Goal: Check status: Check status

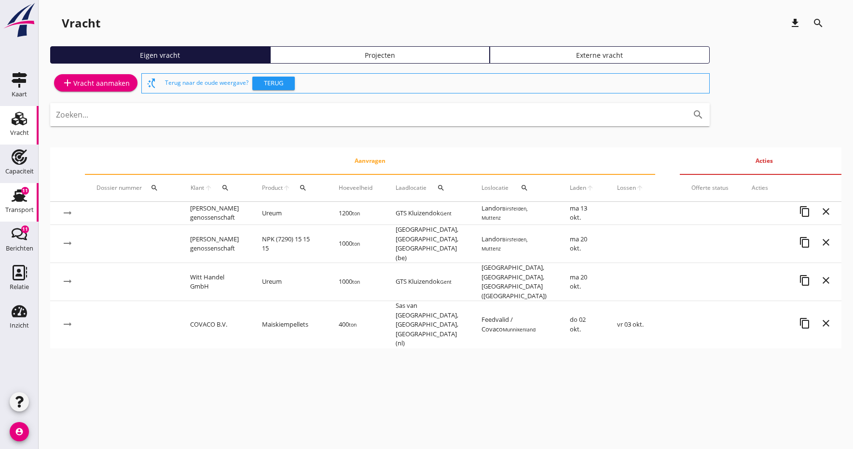
click at [22, 198] on use at bounding box center [19, 196] width 15 height 13
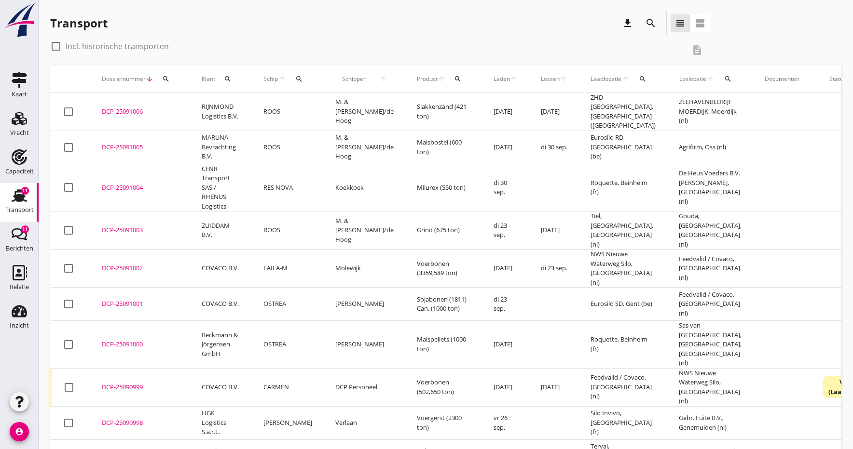
click at [58, 44] on div at bounding box center [56, 46] width 16 height 16
checkbox input "true"
click at [638, 81] on icon "search" at bounding box center [642, 79] width 8 height 8
click at [640, 108] on input "text" at bounding box center [673, 106] width 100 height 15
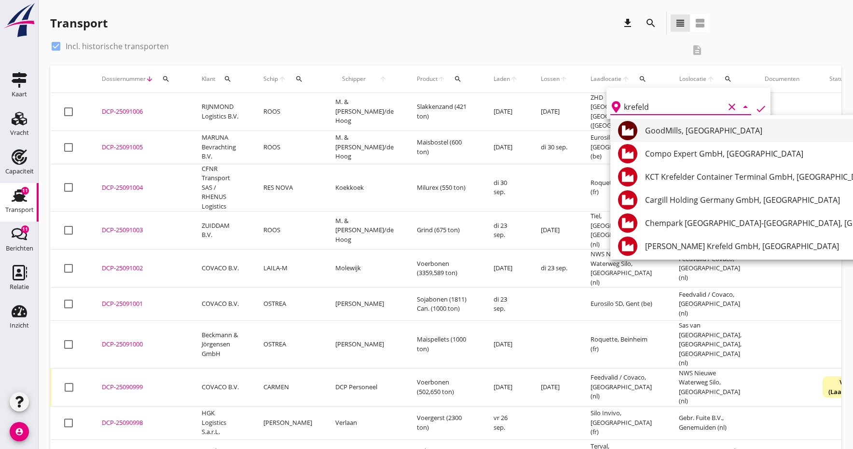
click at [663, 135] on div "GoodMills, Krefeld" at bounding box center [783, 131] width 276 height 12
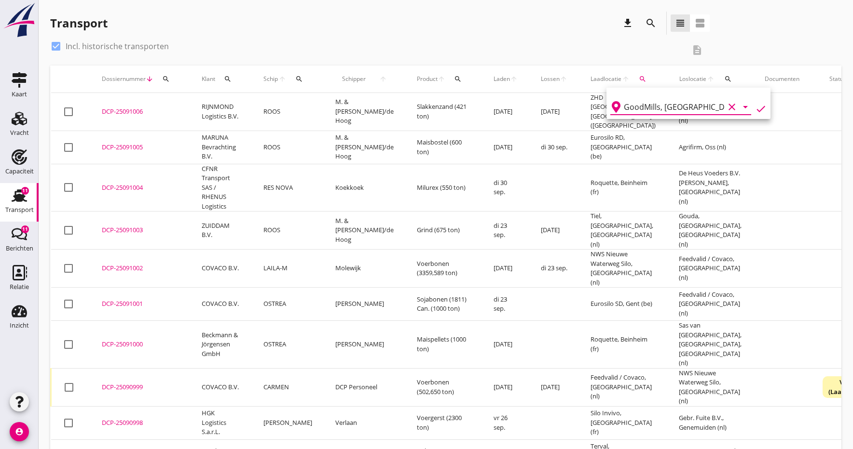
click at [759, 106] on icon "check" at bounding box center [761, 109] width 12 height 12
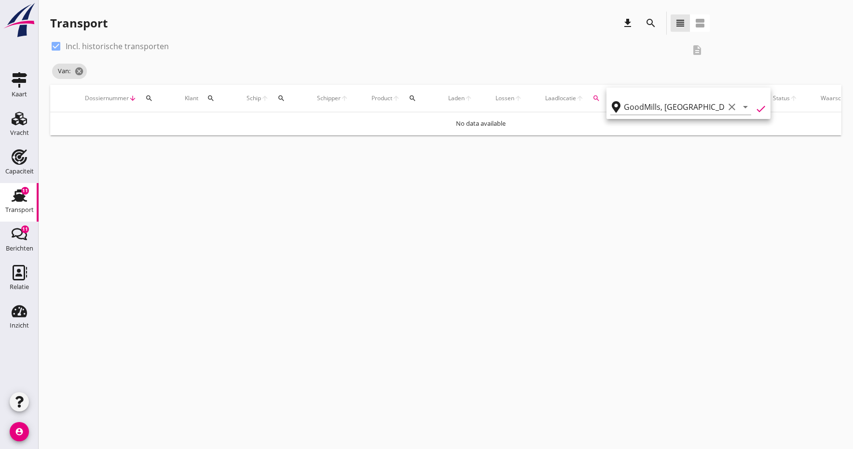
type input "GoodMills"
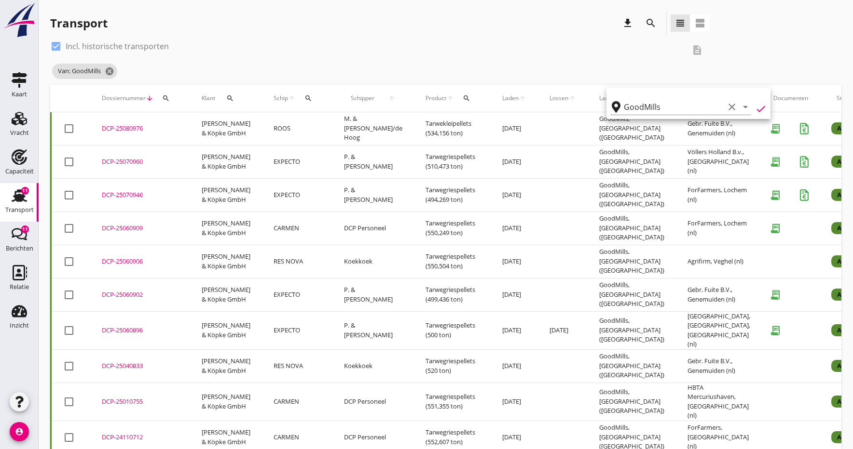
click at [125, 129] on div "DCP-25080976" at bounding box center [140, 129] width 77 height 10
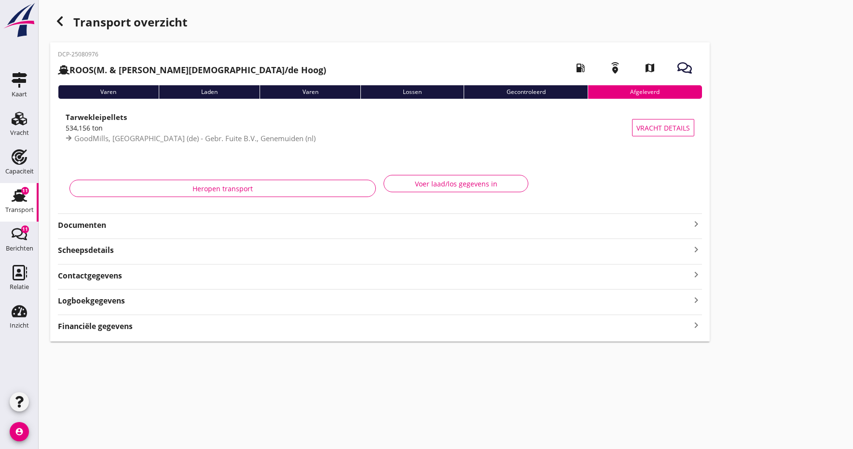
click at [77, 229] on strong "Documenten" at bounding box center [374, 225] width 632 height 11
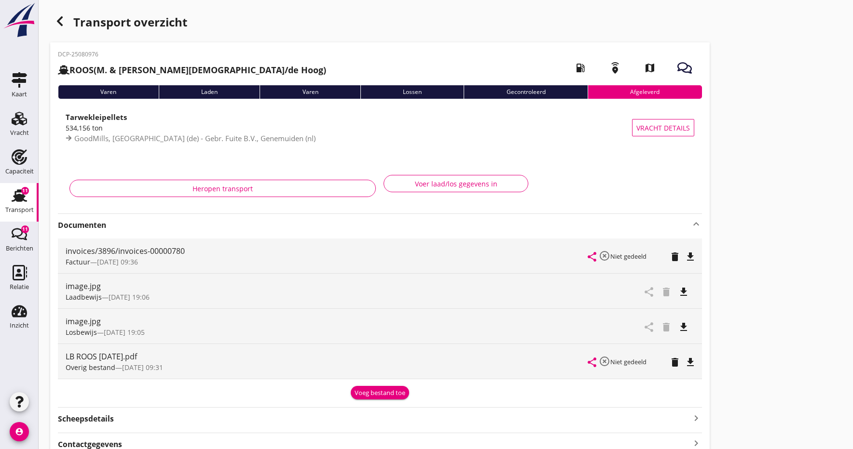
click at [690, 255] on icon "file_download" at bounding box center [690, 257] width 12 height 12
click at [690, 255] on icon "open_in_browser" at bounding box center [690, 257] width 12 height 12
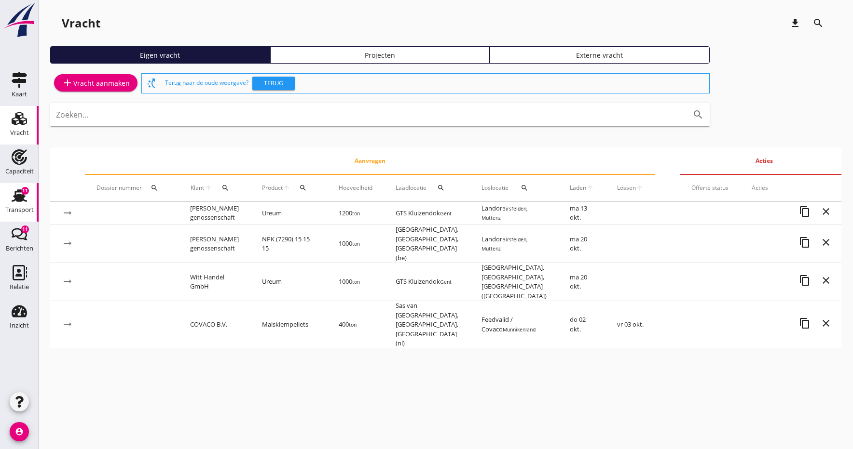
click at [19, 199] on use at bounding box center [19, 196] width 15 height 13
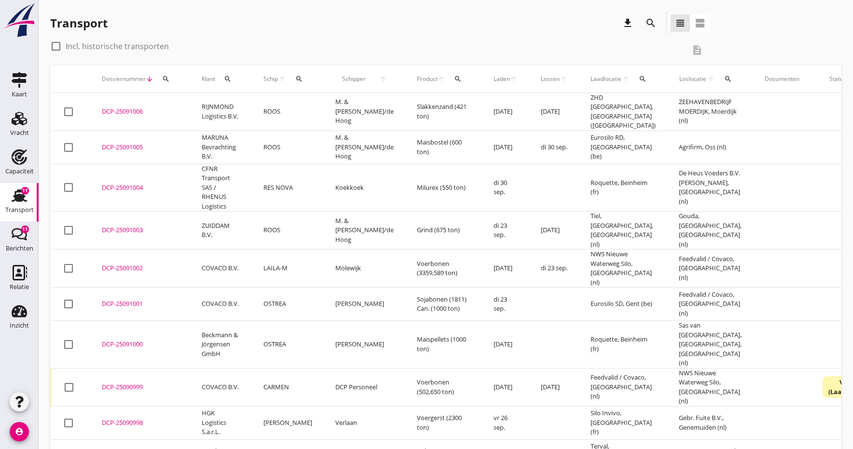
click at [57, 48] on div at bounding box center [56, 46] width 16 height 16
checkbox input "true"
click at [724, 80] on icon "search" at bounding box center [728, 79] width 8 height 8
click at [717, 105] on input "text" at bounding box center [754, 106] width 100 height 15
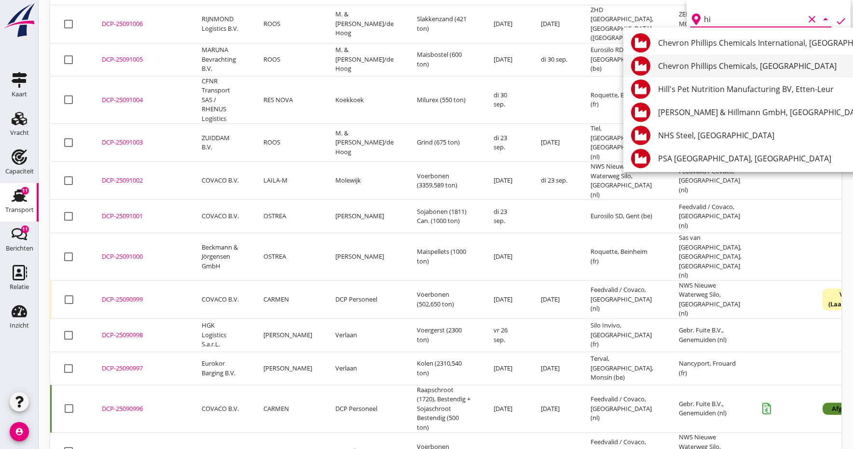
type input "h"
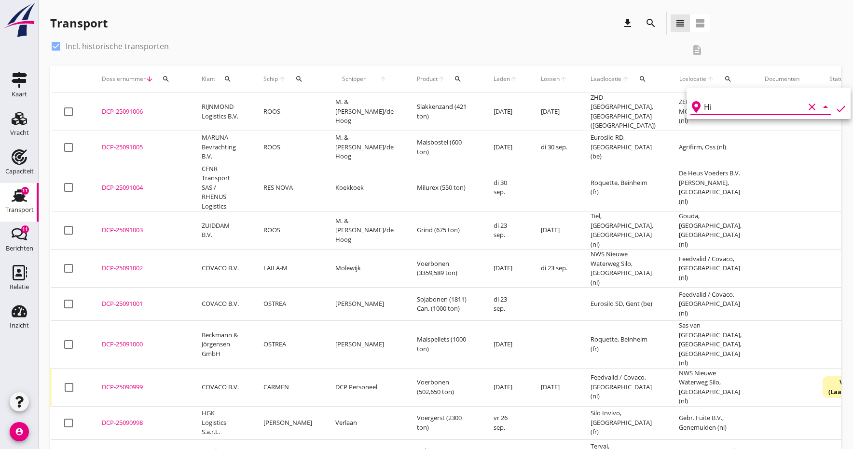
type input "H"
click at [638, 81] on icon "search" at bounding box center [642, 79] width 8 height 8
click at [637, 107] on input "text" at bounding box center [673, 106] width 100 height 15
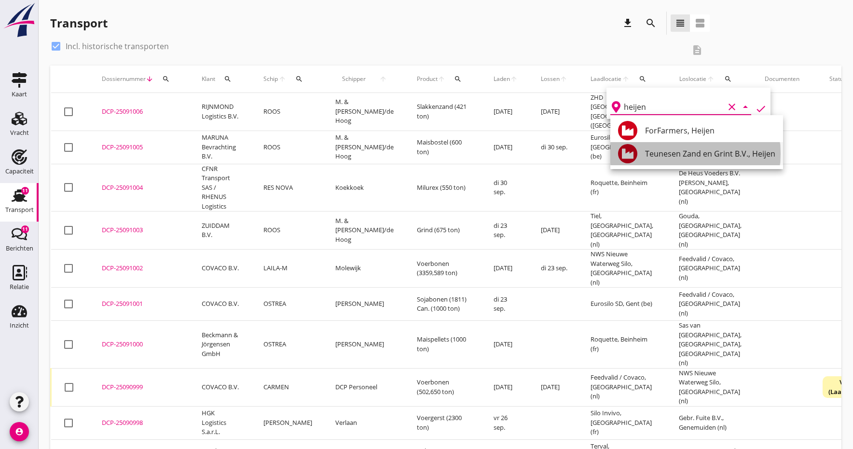
click at [694, 155] on div "Teunesen Zand en Grint B.V., Heijen" at bounding box center [710, 154] width 130 height 12
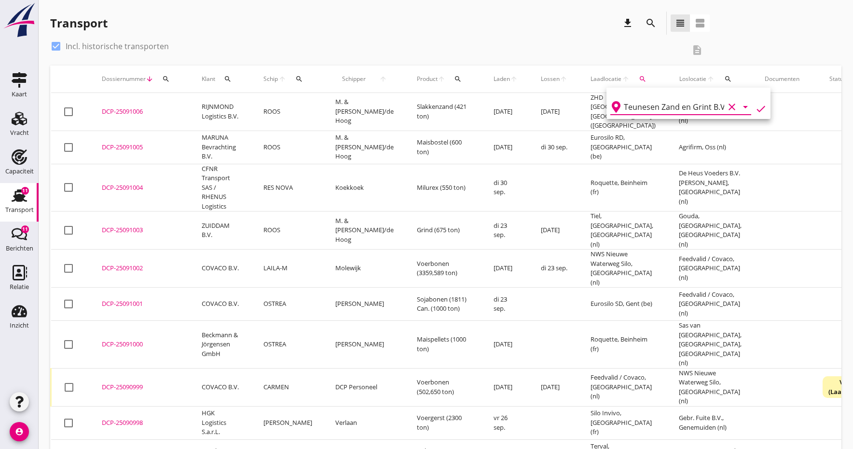
click at [759, 109] on icon "check" at bounding box center [761, 109] width 12 height 12
type input "Teunesen Zand en Grint B.V."
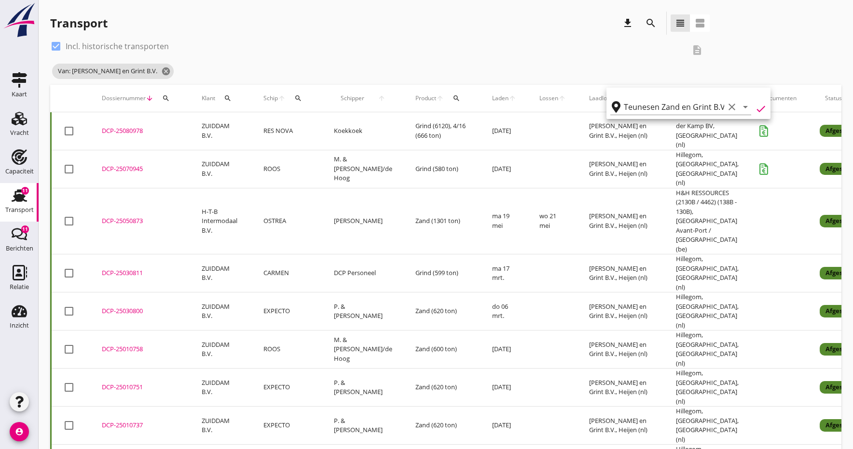
click at [116, 164] on div "DCP-25070945" at bounding box center [140, 169] width 77 height 10
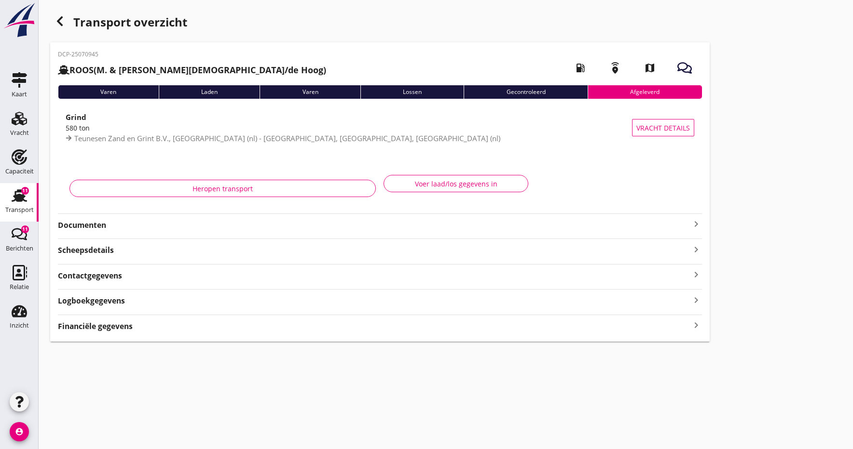
click at [95, 226] on strong "Documenten" at bounding box center [374, 225] width 632 height 11
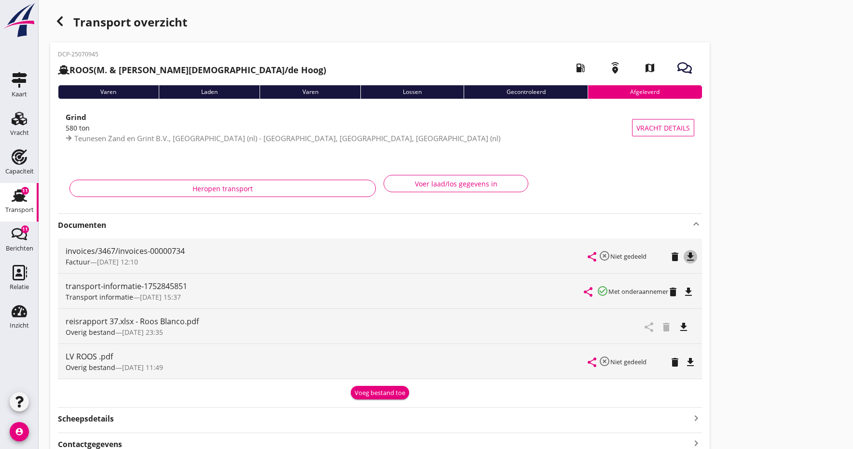
click at [693, 256] on icon "file_download" at bounding box center [690, 257] width 12 height 12
click at [691, 256] on icon "open_in_browser" at bounding box center [690, 257] width 12 height 12
